Goal: Task Accomplishment & Management: Manage account settings

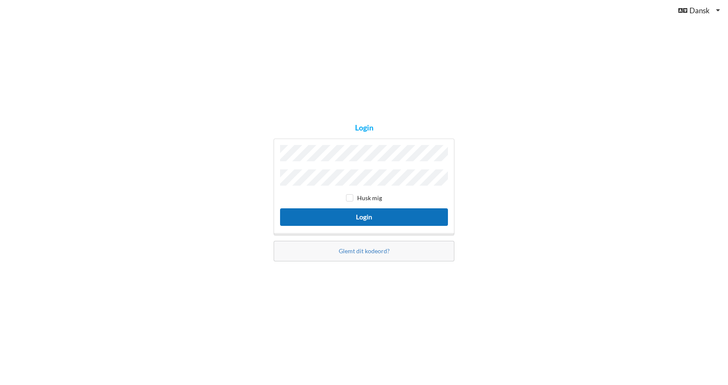
click at [358, 216] on button "Login" at bounding box center [364, 217] width 168 height 18
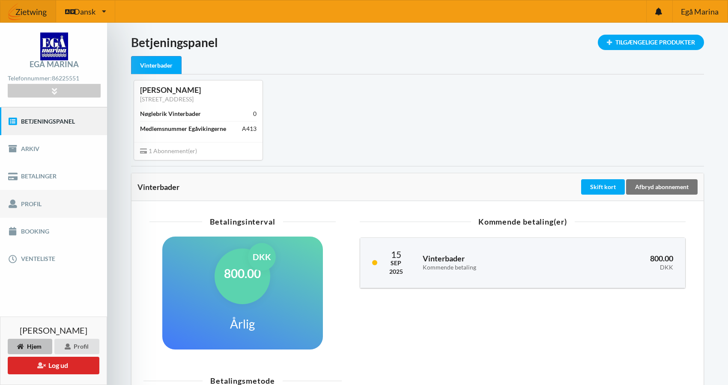
click at [41, 200] on link "Profil" at bounding box center [53, 203] width 107 height 27
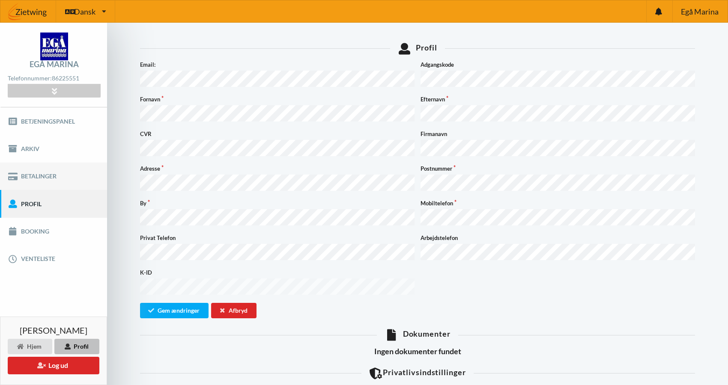
click at [45, 179] on link "Betalinger" at bounding box center [53, 176] width 107 height 27
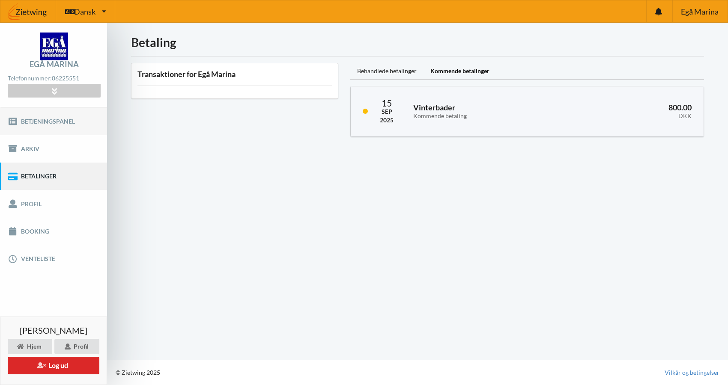
click at [54, 122] on link "Betjeningspanel" at bounding box center [53, 120] width 107 height 27
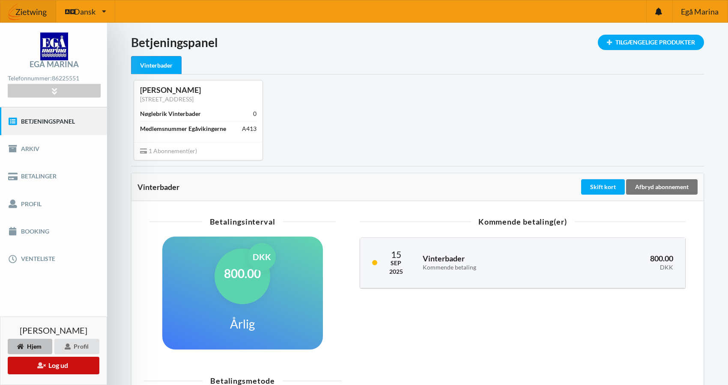
click at [63, 366] on button "Log ud" at bounding box center [54, 366] width 92 height 18
